Goal: Task Accomplishment & Management: Use online tool/utility

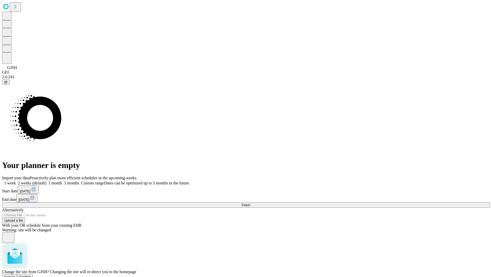
click at [31, 275] on span "Confirm" at bounding box center [25, 277] width 12 height 4
click at [16, 181] on label "1 week" at bounding box center [9, 183] width 14 height 4
click at [250, 203] on span "Fetch" at bounding box center [246, 205] width 8 height 4
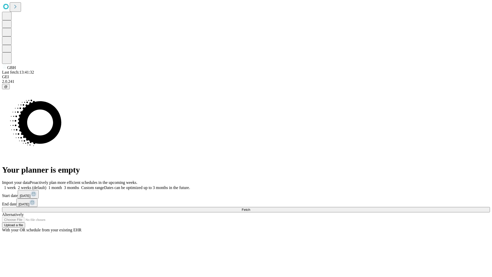
click at [16, 185] on label "1 week" at bounding box center [9, 187] width 14 height 4
click at [250, 208] on span "Fetch" at bounding box center [246, 210] width 8 height 4
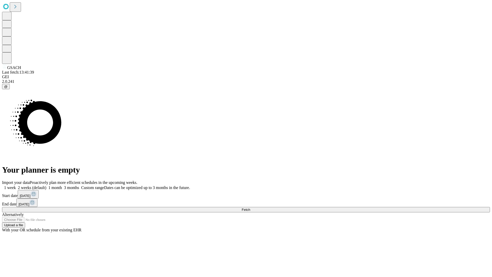
click at [16, 185] on label "1 week" at bounding box center [9, 187] width 14 height 4
click at [250, 208] on span "Fetch" at bounding box center [246, 210] width 8 height 4
click at [16, 185] on label "1 week" at bounding box center [9, 187] width 14 height 4
click at [250, 208] on span "Fetch" at bounding box center [246, 210] width 8 height 4
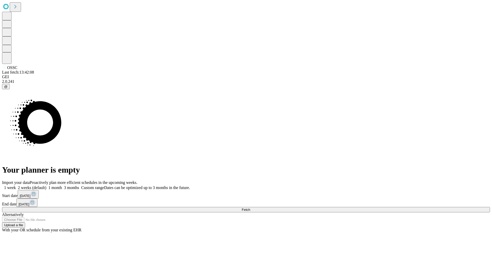
click at [250, 208] on span "Fetch" at bounding box center [246, 210] width 8 height 4
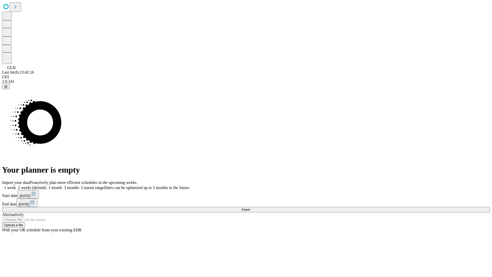
click at [16, 185] on label "1 week" at bounding box center [9, 187] width 14 height 4
click at [250, 208] on span "Fetch" at bounding box center [246, 210] width 8 height 4
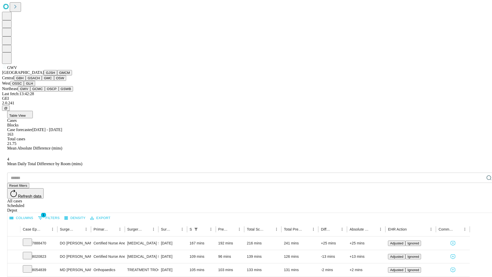
click at [40, 91] on button "GCMC" at bounding box center [37, 88] width 15 height 5
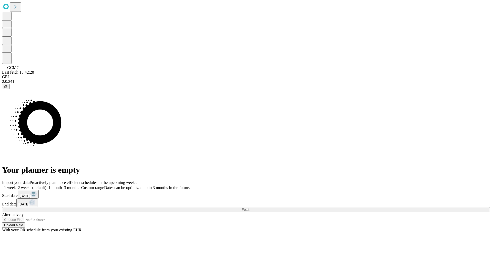
click at [16, 185] on label "1 week" at bounding box center [9, 187] width 14 height 4
click at [250, 208] on span "Fetch" at bounding box center [246, 210] width 8 height 4
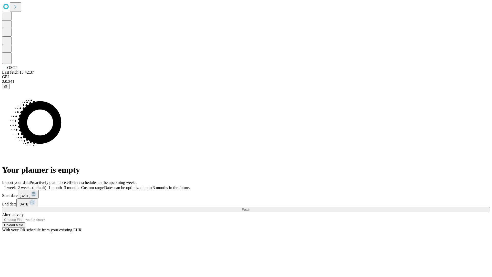
click at [250, 208] on span "Fetch" at bounding box center [246, 210] width 8 height 4
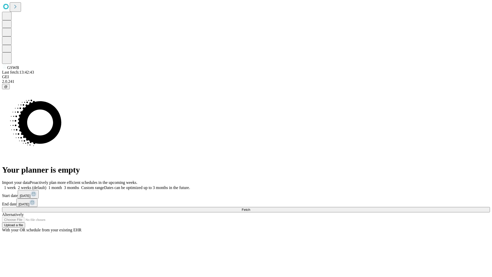
click at [250, 208] on span "Fetch" at bounding box center [246, 210] width 8 height 4
